Goal: Task Accomplishment & Management: Use online tool/utility

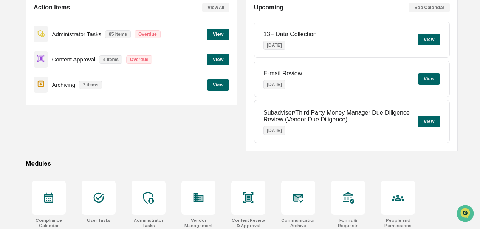
scroll to position [79, 0]
click at [213, 36] on button "View" at bounding box center [218, 33] width 23 height 11
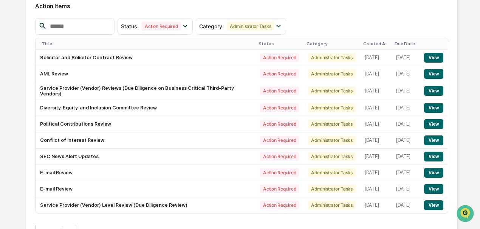
scroll to position [115, 0]
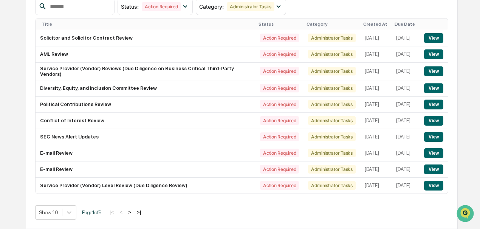
click at [132, 213] on button ">" at bounding box center [130, 212] width 8 height 6
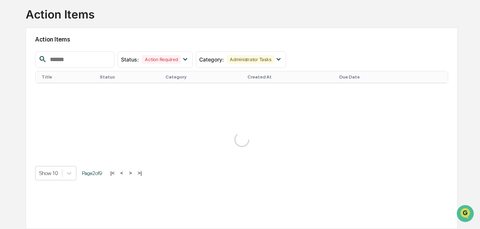
scroll to position [99, 0]
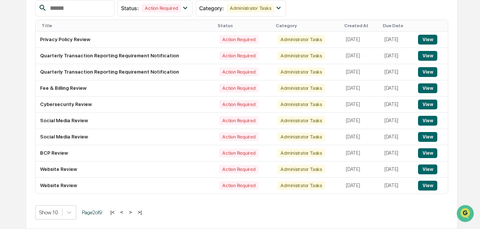
click at [132, 213] on button ">" at bounding box center [131, 212] width 8 height 6
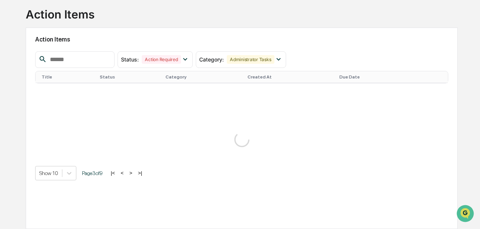
scroll to position [115, 0]
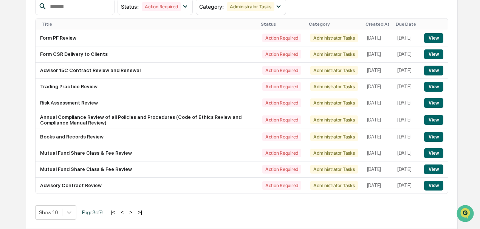
click at [132, 213] on button ">" at bounding box center [131, 212] width 8 height 6
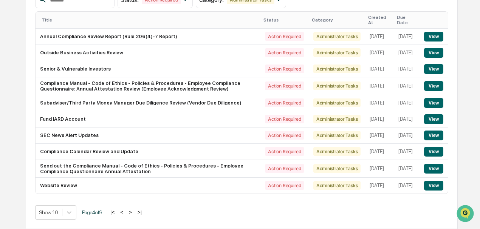
click at [132, 213] on button ">" at bounding box center [131, 212] width 8 height 6
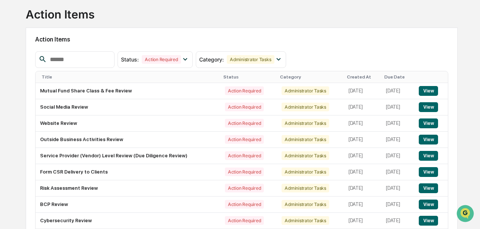
scroll to position [99, 0]
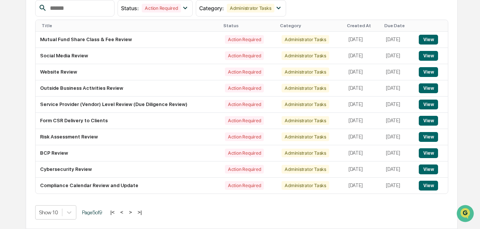
click at [429, 71] on button "View" at bounding box center [427, 72] width 19 height 10
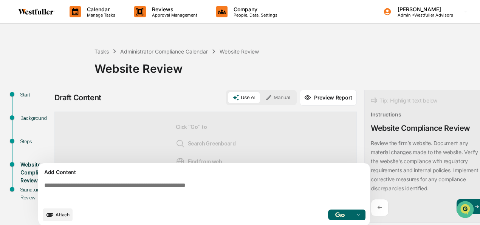
click at [93, 5] on div "Calendar Manage Tasks" at bounding box center [95, 11] width 65 height 23
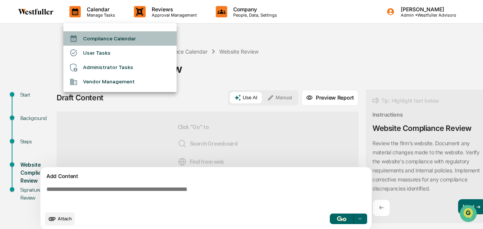
click at [92, 38] on li "Compliance Calendar" at bounding box center [119, 38] width 113 height 14
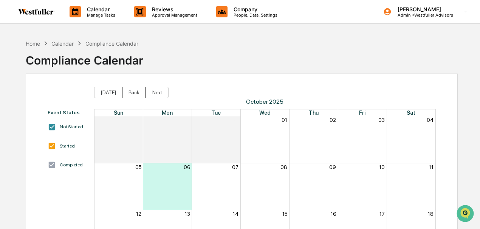
click at [135, 92] on button "Back" at bounding box center [134, 92] width 24 height 11
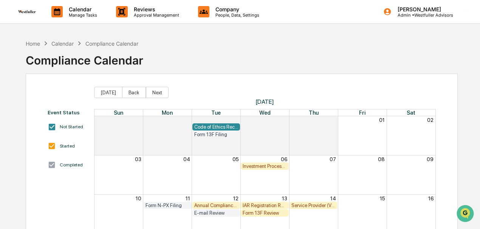
click at [135, 92] on button "Back" at bounding box center [134, 92] width 24 height 11
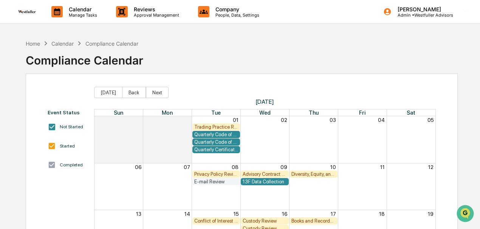
click at [135, 92] on button "Back" at bounding box center [134, 92] width 24 height 11
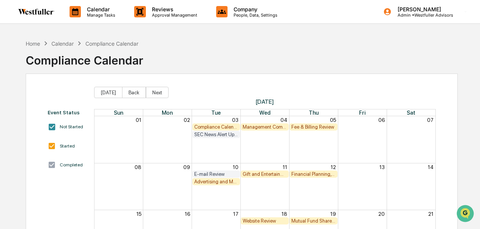
click at [135, 92] on button "Back" at bounding box center [134, 92] width 24 height 11
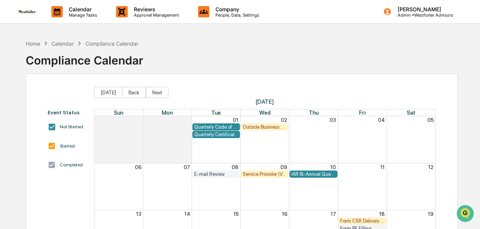
click at [135, 92] on button "Back" at bounding box center [134, 92] width 24 height 11
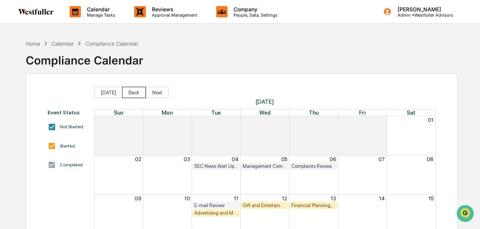
click at [135, 92] on button "Back" at bounding box center [134, 92] width 24 height 11
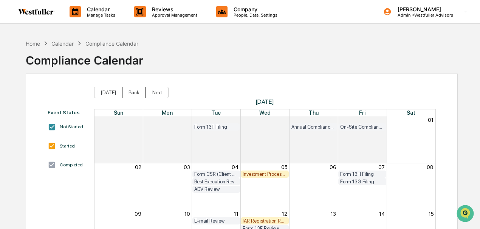
click at [135, 92] on button "Back" at bounding box center [134, 92] width 24 height 11
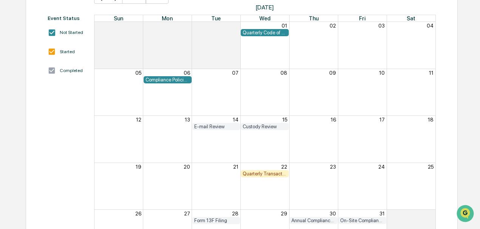
scroll to position [95, 0]
click at [264, 176] on div "Quarterly Transaction Reporting Requirement Review" at bounding box center [264, 174] width 44 height 6
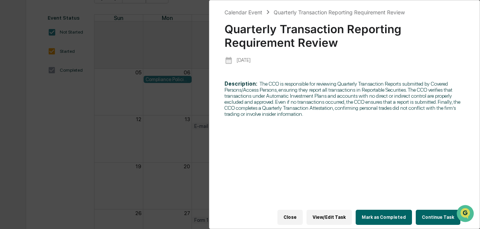
click at [432, 213] on button "Continue Task" at bounding box center [437, 217] width 45 height 15
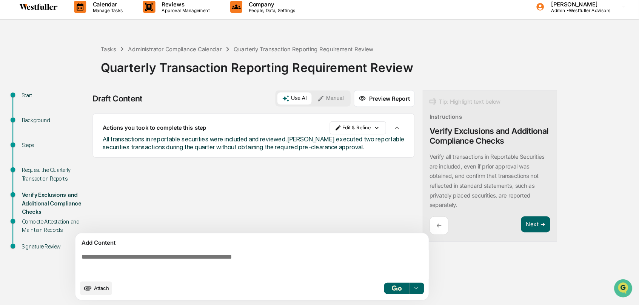
scroll to position [5, 0]
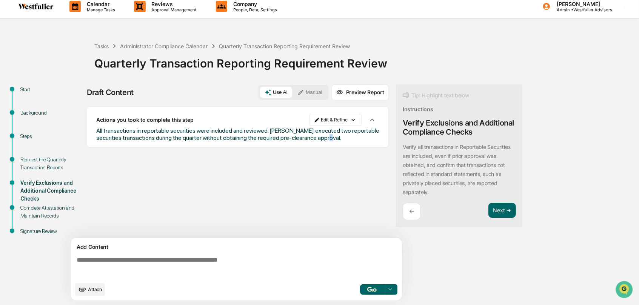
drag, startPoint x: 424, startPoint y: 8, endPoint x: 308, endPoint y: 185, distance: 211.4
click at [308, 185] on div "Sources Actions you took to complete this step Edit & Refine All transactions i…" at bounding box center [238, 172] width 302 height 132
click at [479, 142] on div "Start Background Steps Request the Quarterly Transaction Reports Verify Exclusi…" at bounding box center [320, 195] width 632 height 221
click at [410, 214] on p "←" at bounding box center [411, 211] width 5 height 7
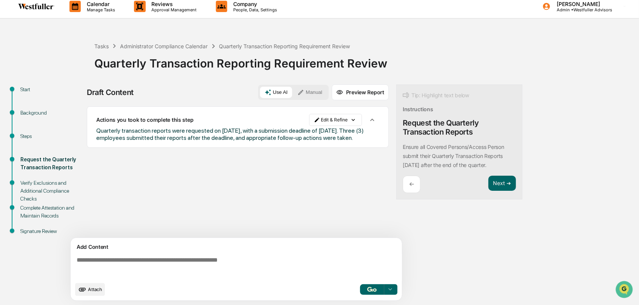
click at [409, 181] on div "←" at bounding box center [412, 185] width 18 height 18
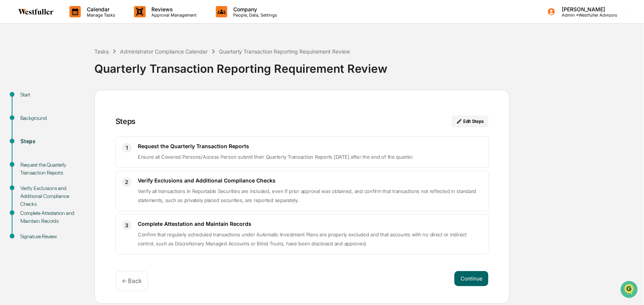
click at [479, 229] on button "Continue" at bounding box center [472, 279] width 34 height 15
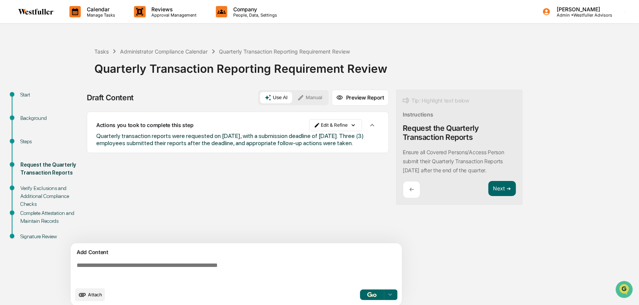
click at [479, 188] on button "Next ➔" at bounding box center [503, 188] width 28 height 15
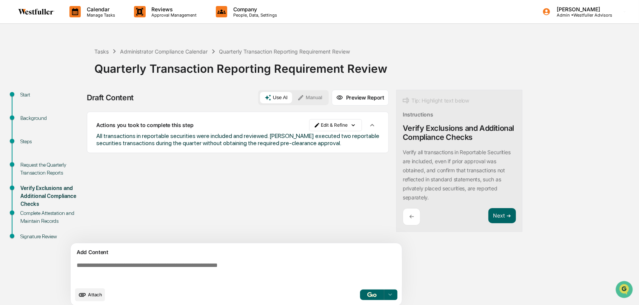
click at [479, 224] on button "Next ➔" at bounding box center [503, 215] width 28 height 15
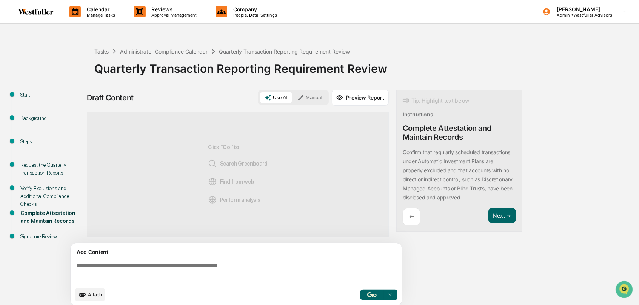
click at [411, 216] on p "←" at bounding box center [411, 216] width 5 height 7
